Goal: Understand process/instructions: Learn about a topic

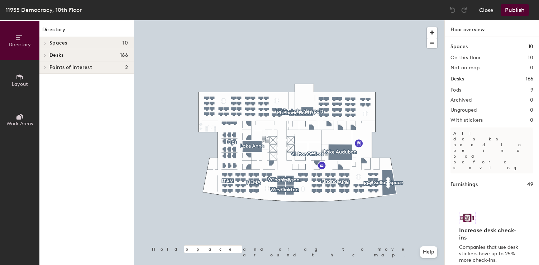
click at [482, 9] on button "Close" at bounding box center [486, 9] width 14 height 11
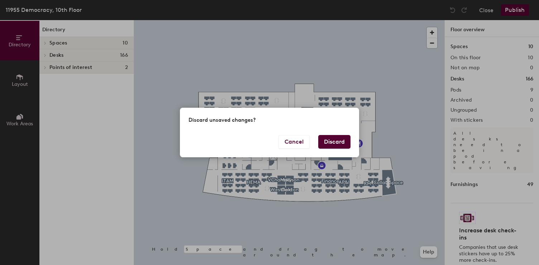
click at [338, 143] on button "Discard" at bounding box center [334, 142] width 32 height 14
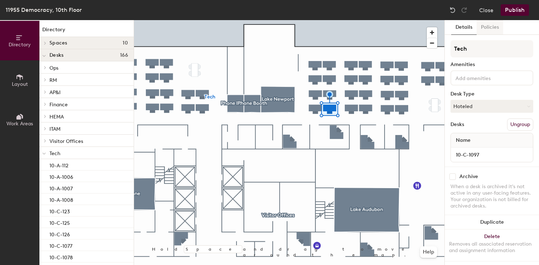
click at [486, 27] on button "Policies" at bounding box center [490, 27] width 27 height 15
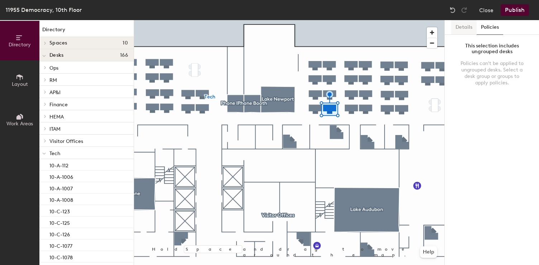
click at [464, 27] on button "Details" at bounding box center [463, 27] width 25 height 15
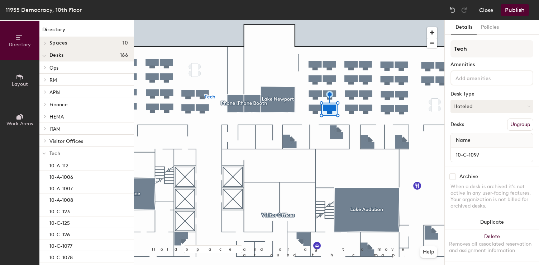
click at [490, 9] on button "Close" at bounding box center [486, 9] width 14 height 11
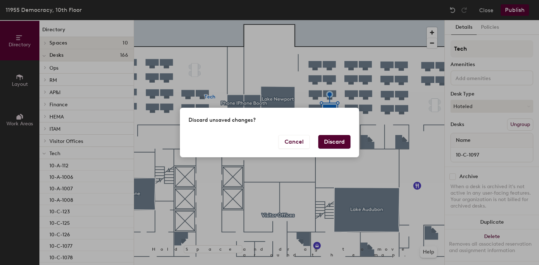
click at [328, 142] on button "Discard" at bounding box center [334, 142] width 32 height 14
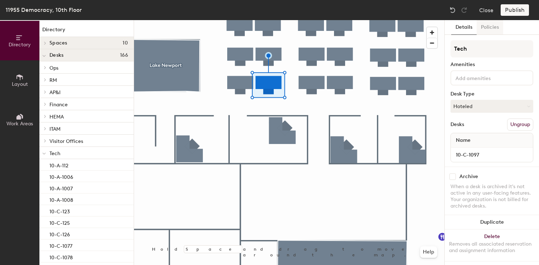
click at [488, 33] on button "Policies" at bounding box center [490, 27] width 27 height 15
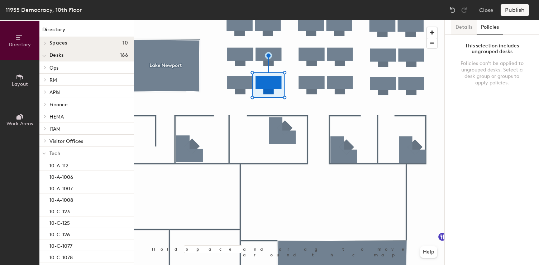
click at [463, 27] on button "Details" at bounding box center [463, 27] width 25 height 15
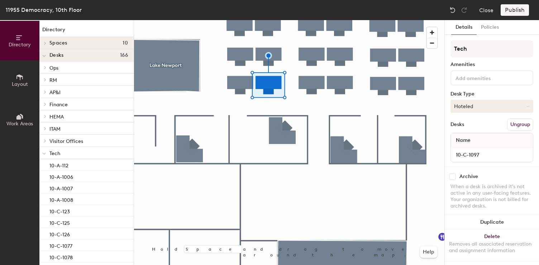
scroll to position [2, 0]
click at [500, 104] on button "Hoteled" at bounding box center [492, 104] width 83 height 13
click at [497, 90] on div "Desk Type" at bounding box center [492, 92] width 83 height 6
